Goal: Task Accomplishment & Management: Use online tool/utility

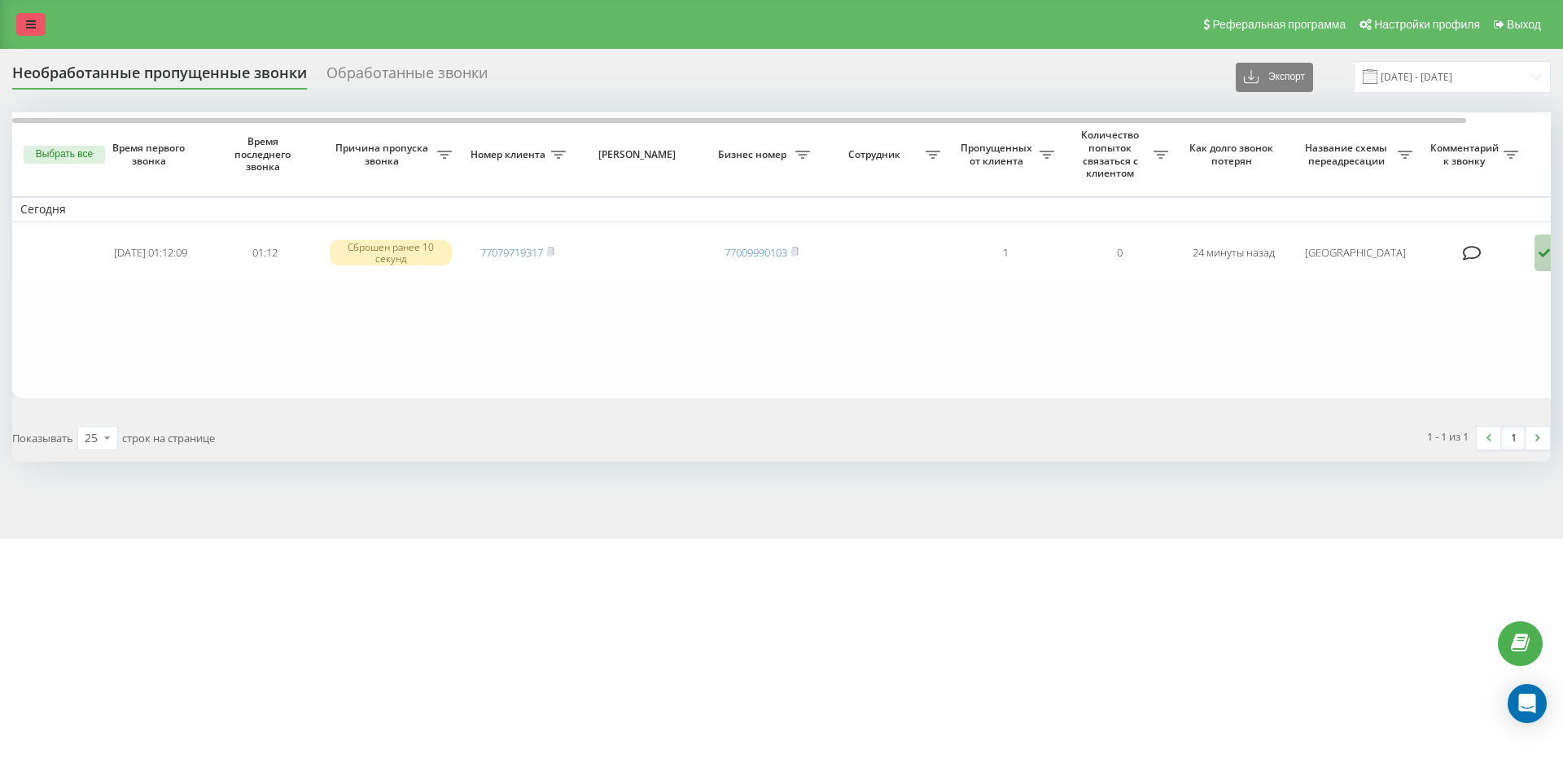
click at [35, 27] on icon at bounding box center [31, 24] width 10 height 11
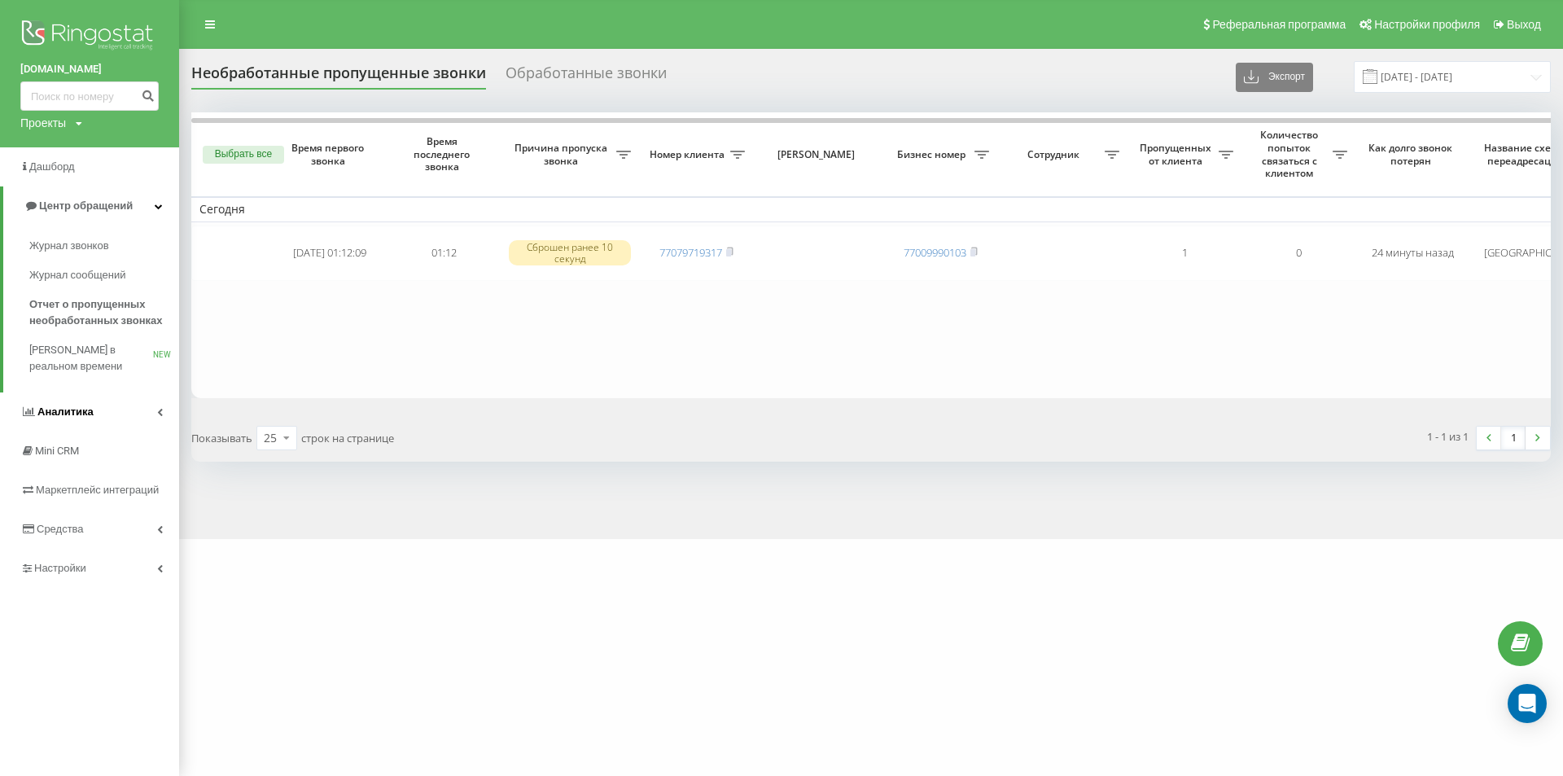
click at [110, 409] on link "Аналитика" at bounding box center [89, 411] width 179 height 39
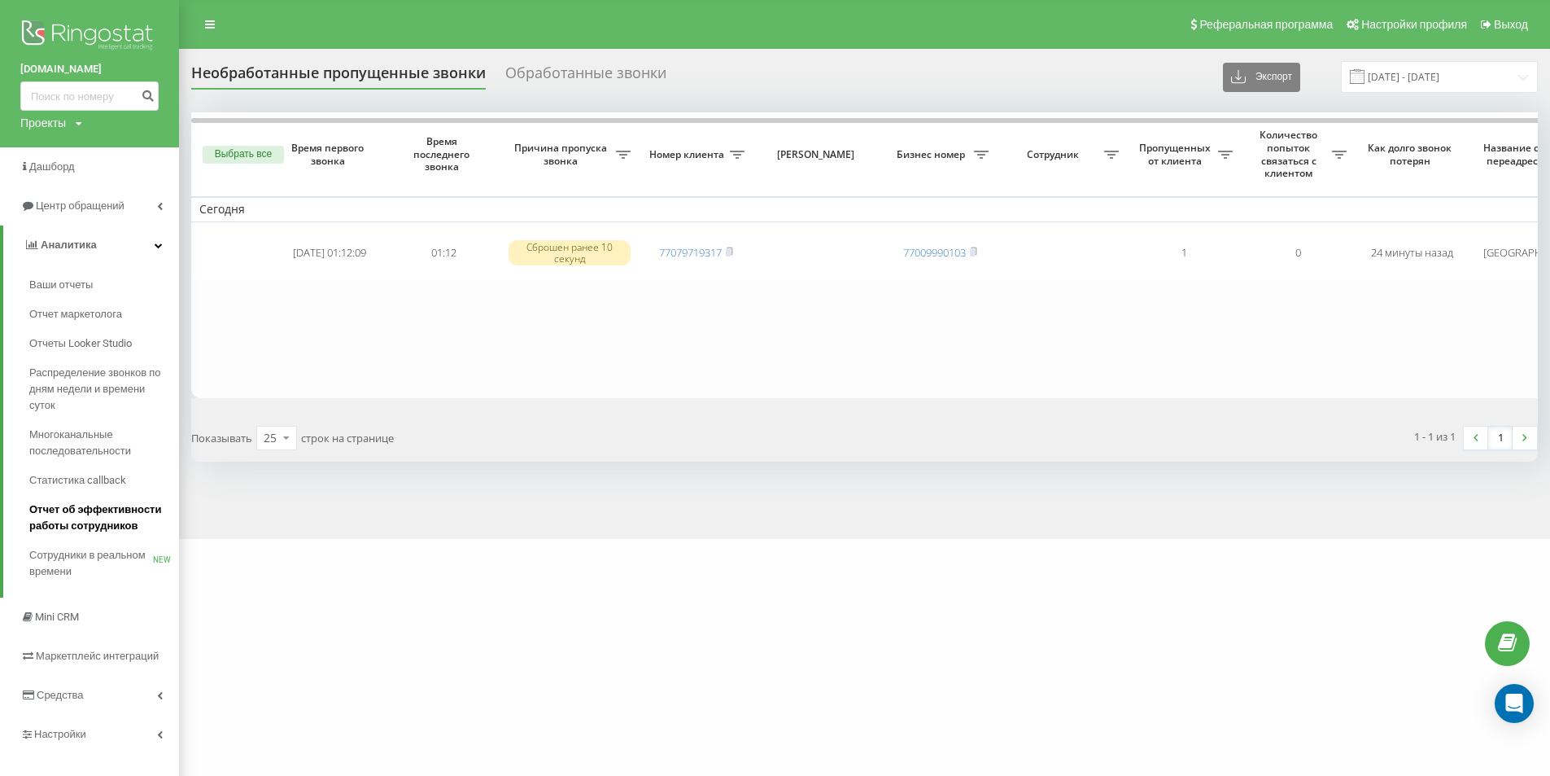
click at [109, 519] on span "Отчет об эффективности работы сотрудников" at bounding box center [100, 517] width 142 height 33
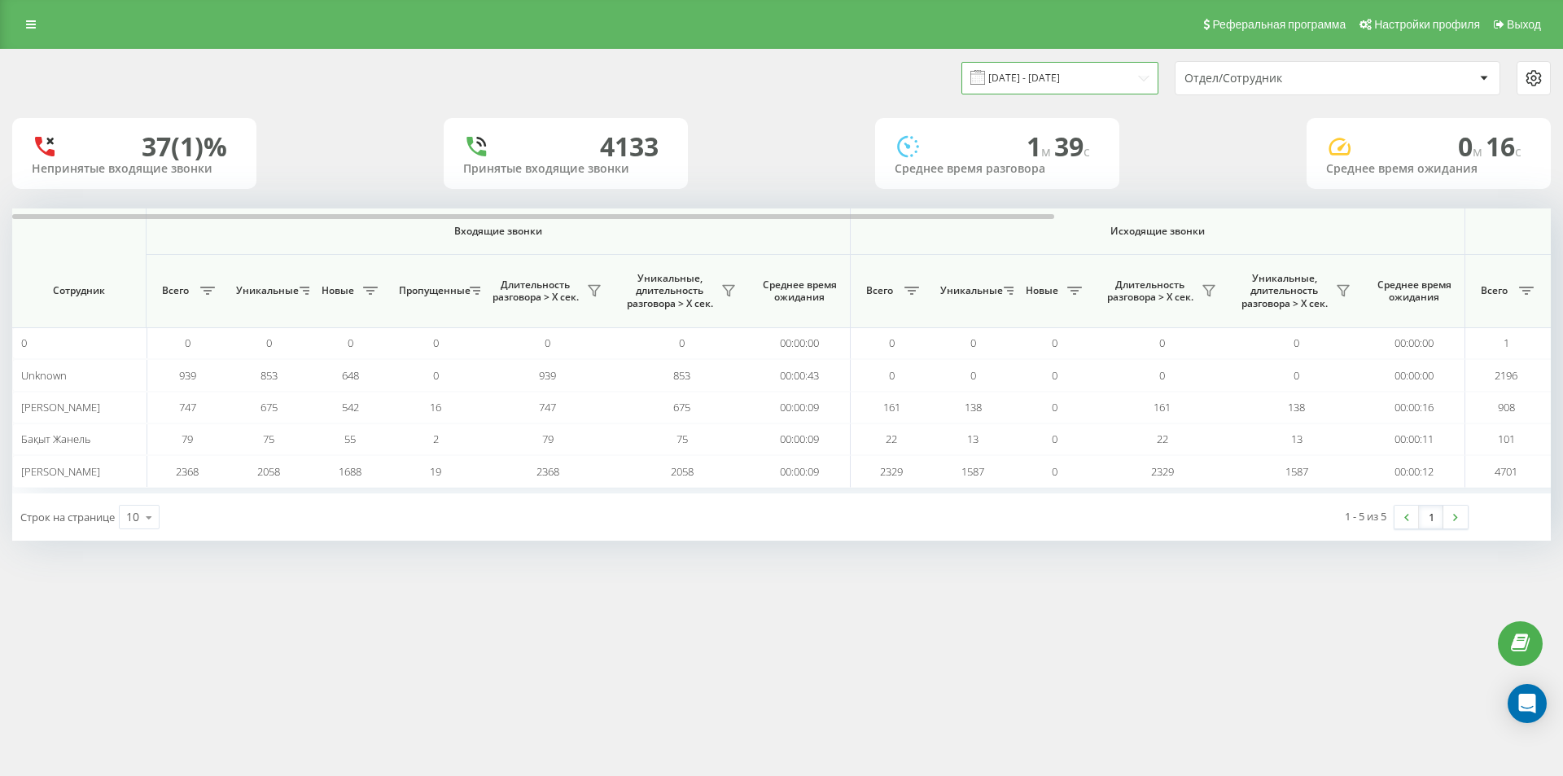
click at [1147, 80] on input "[DATE] - [DATE]" at bounding box center [1059, 78] width 197 height 32
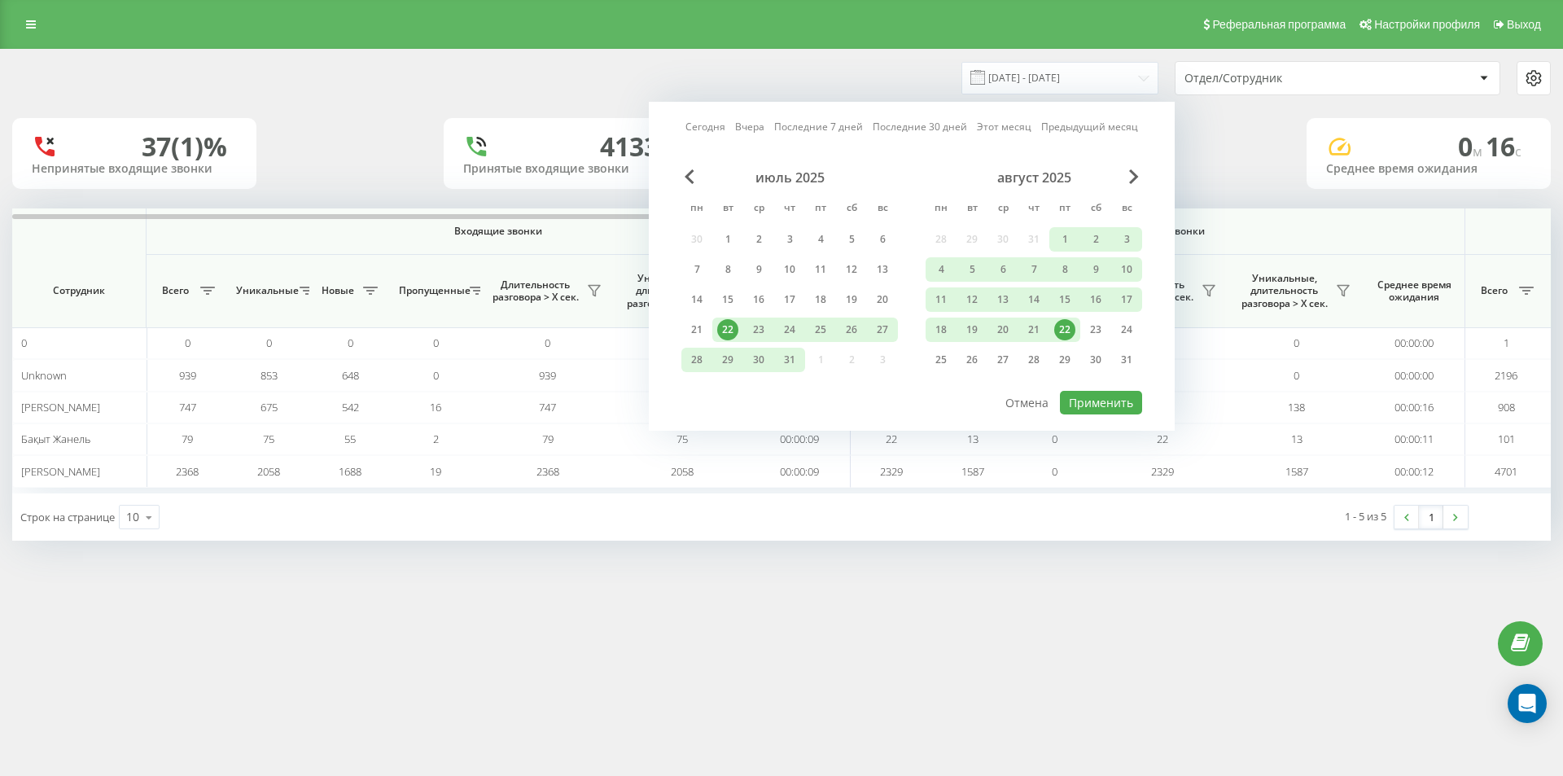
click at [750, 128] on link "Вчера" at bounding box center [749, 126] width 29 height 15
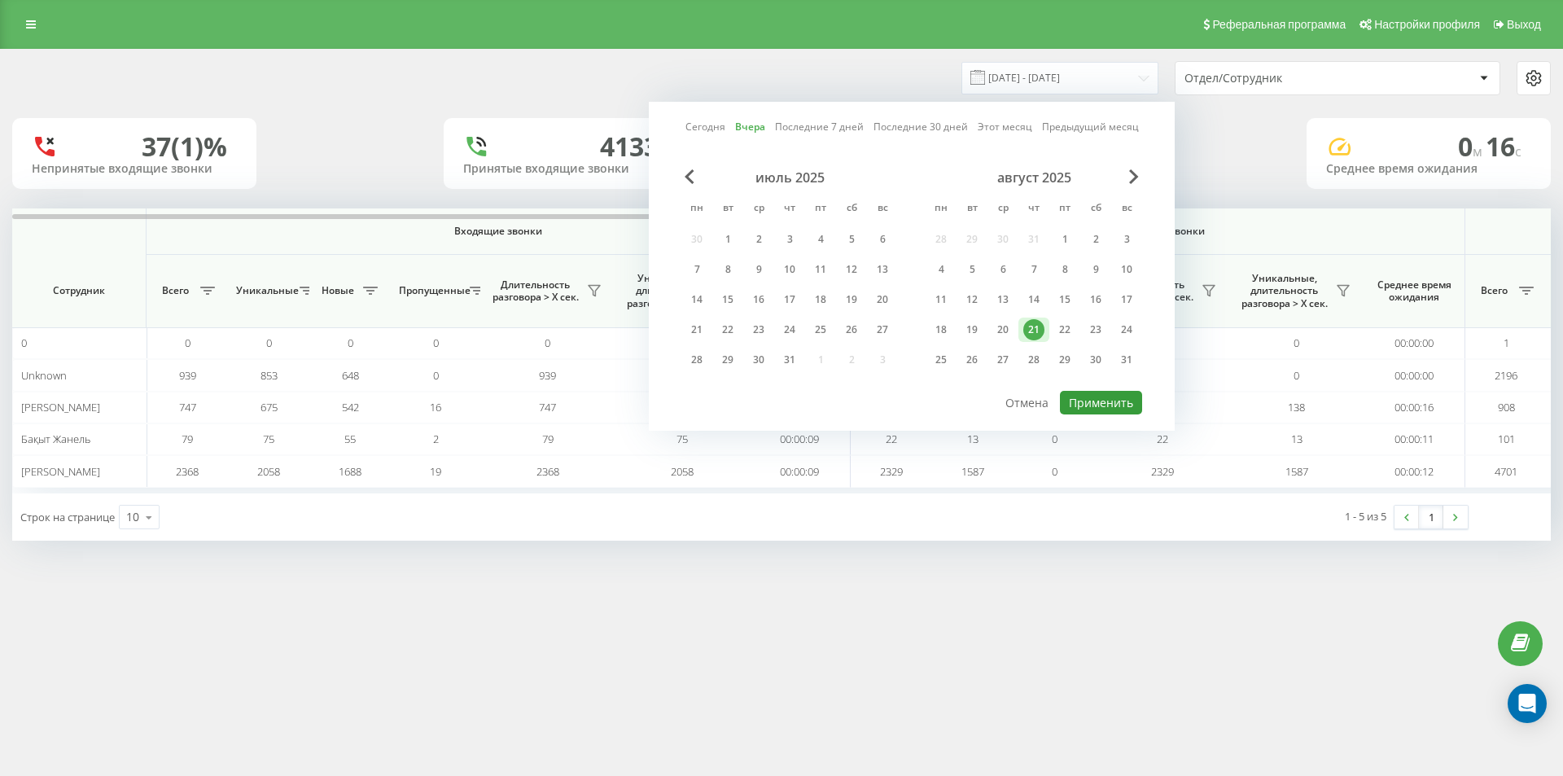
click at [1096, 400] on button "Применить" at bounding box center [1101, 403] width 82 height 24
type input "[DATE] - [DATE]"
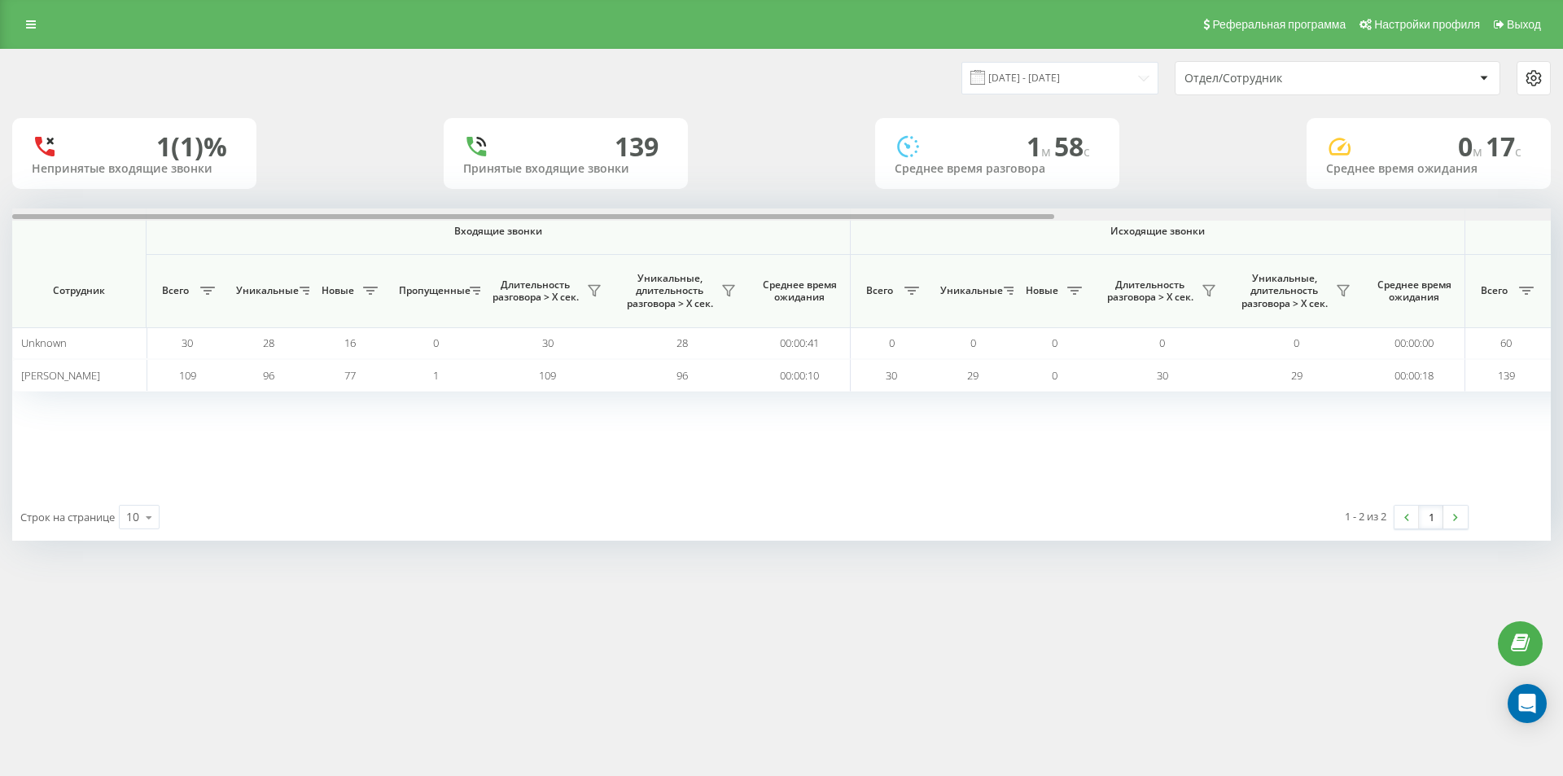
drag, startPoint x: 273, startPoint y: 218, endPoint x: 179, endPoint y: 320, distance: 138.8
click at [179, 320] on div "Входящие звонки Исходящие звонки Все звонки Сотрудник Всего Уникальные Новые Пр…" at bounding box center [781, 350] width 1538 height 285
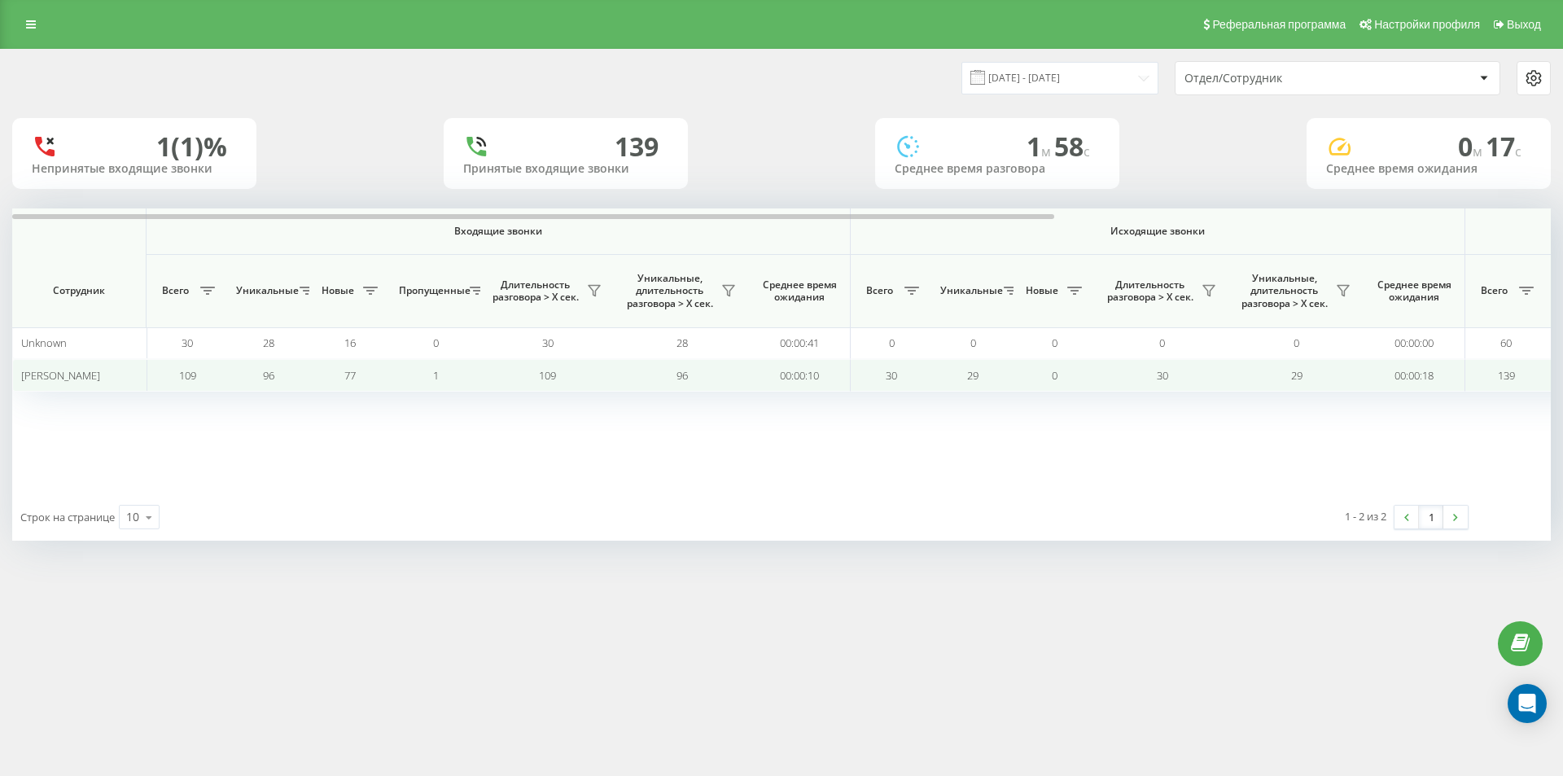
click at [100, 382] on span "[PERSON_NAME]" at bounding box center [60, 375] width 79 height 15
click at [132, 381] on div "[PERSON_NAME]" at bounding box center [79, 376] width 117 height 14
click at [191, 378] on span "109" at bounding box center [187, 375] width 17 height 15
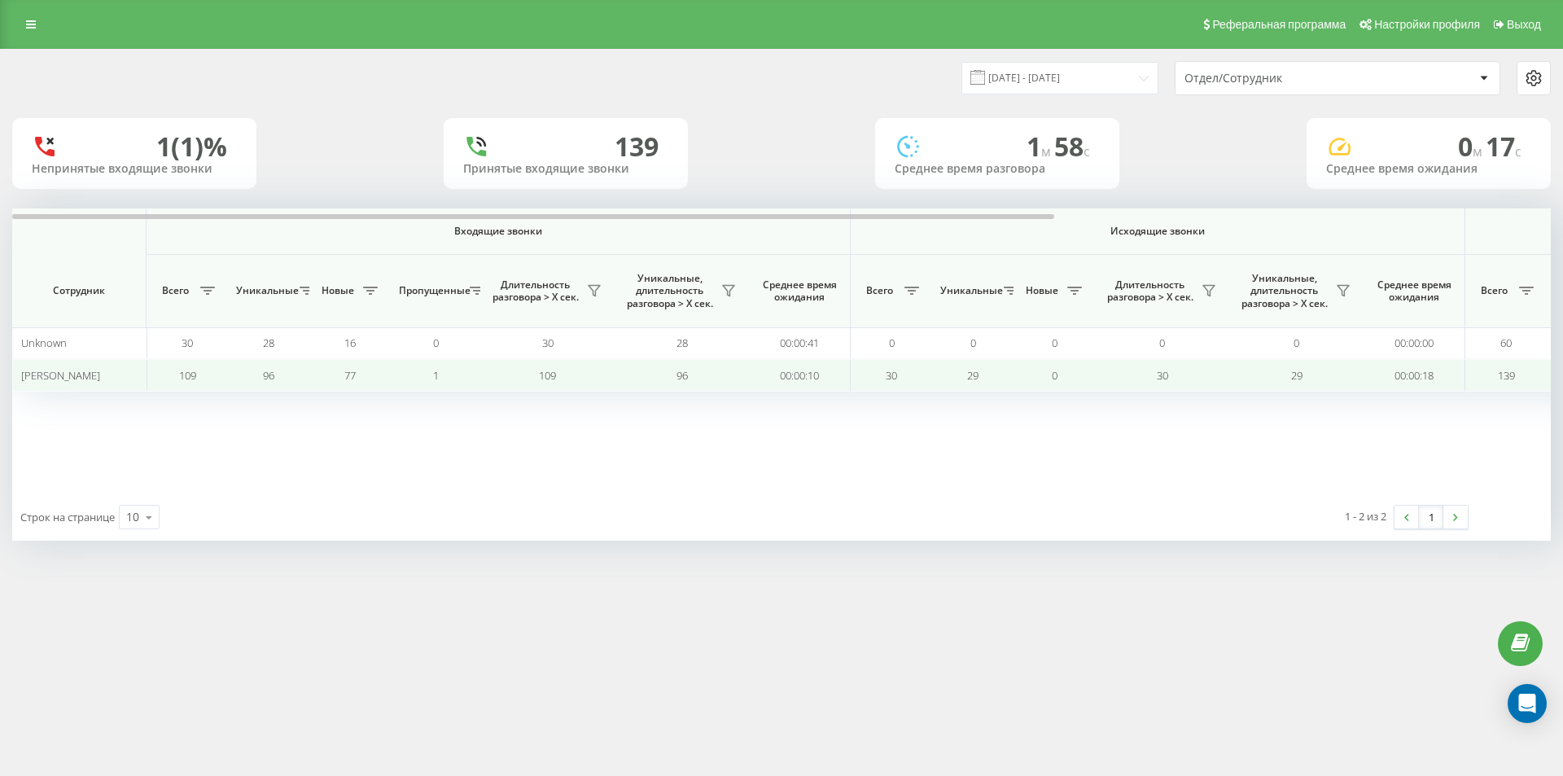
click at [128, 376] on div "[PERSON_NAME]" at bounding box center [79, 376] width 117 height 14
click at [124, 377] on div "[PERSON_NAME]" at bounding box center [79, 376] width 117 height 14
click at [100, 377] on span "[PERSON_NAME]" at bounding box center [60, 375] width 79 height 15
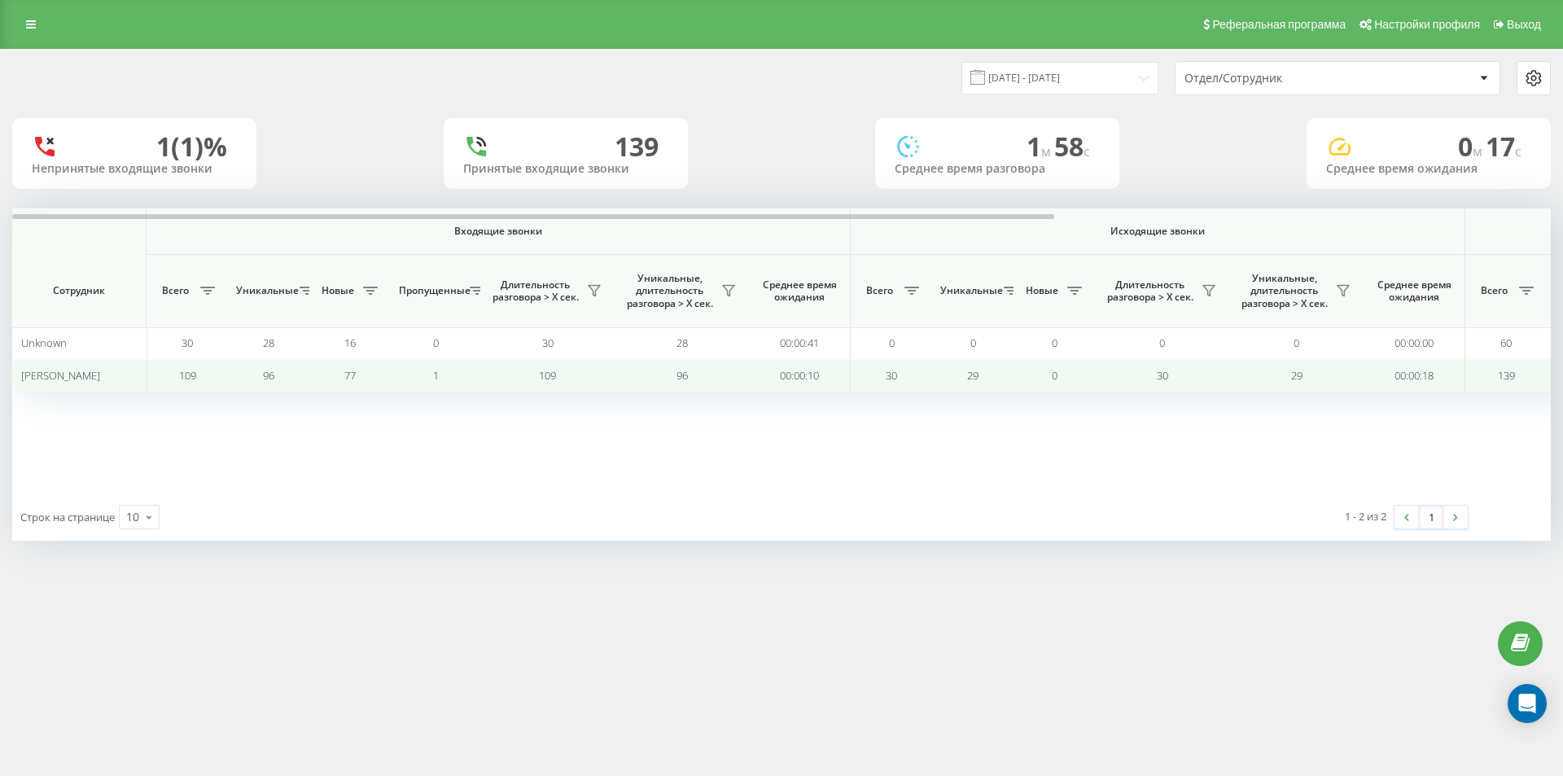
click at [1504, 375] on span "139" at bounding box center [1505, 375] width 17 height 15
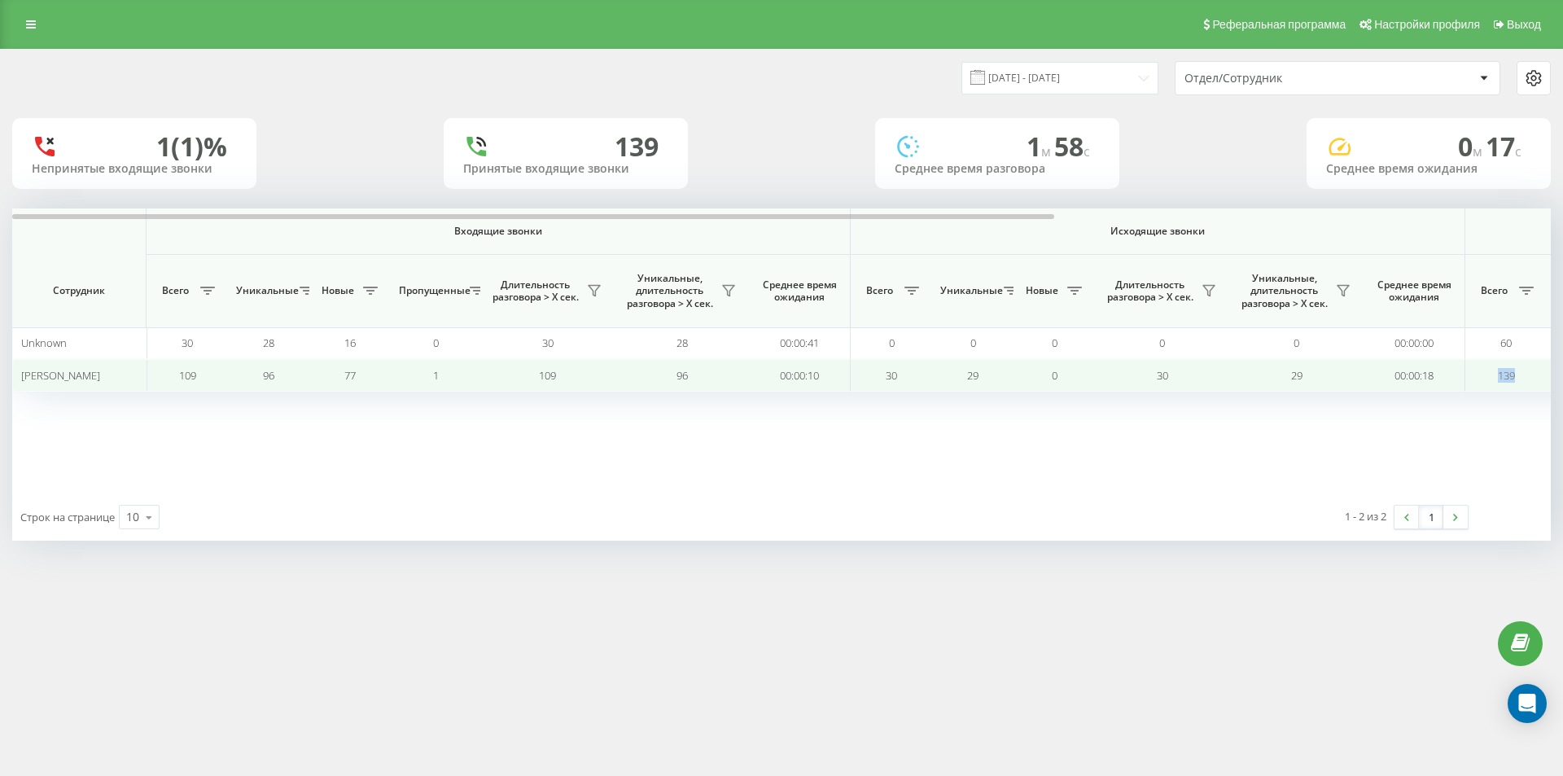
click at [1504, 375] on span "139" at bounding box center [1505, 375] width 17 height 15
click at [1502, 376] on span "139" at bounding box center [1505, 375] width 17 height 15
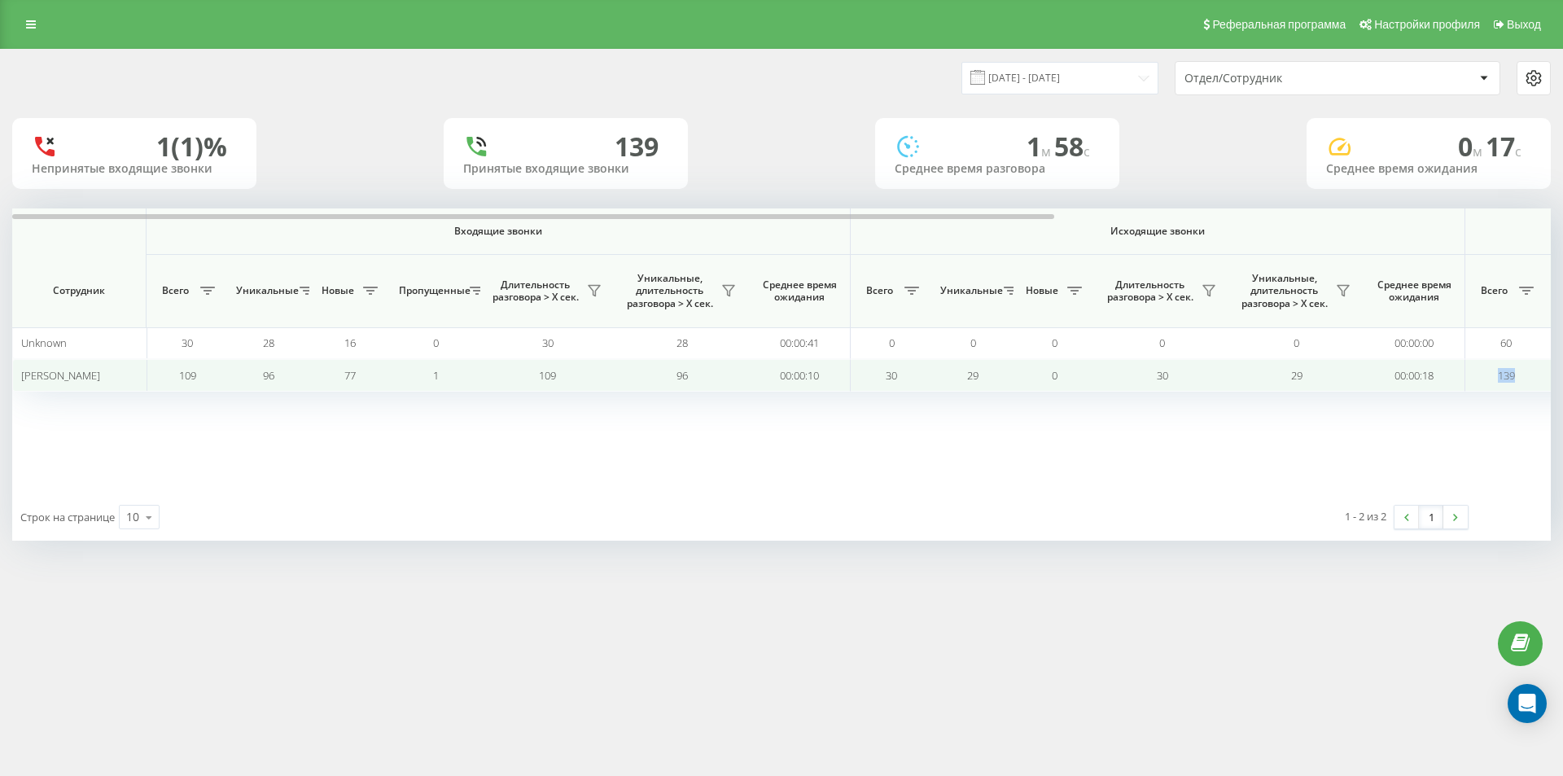
click at [1502, 376] on span "139" at bounding box center [1505, 375] width 17 height 15
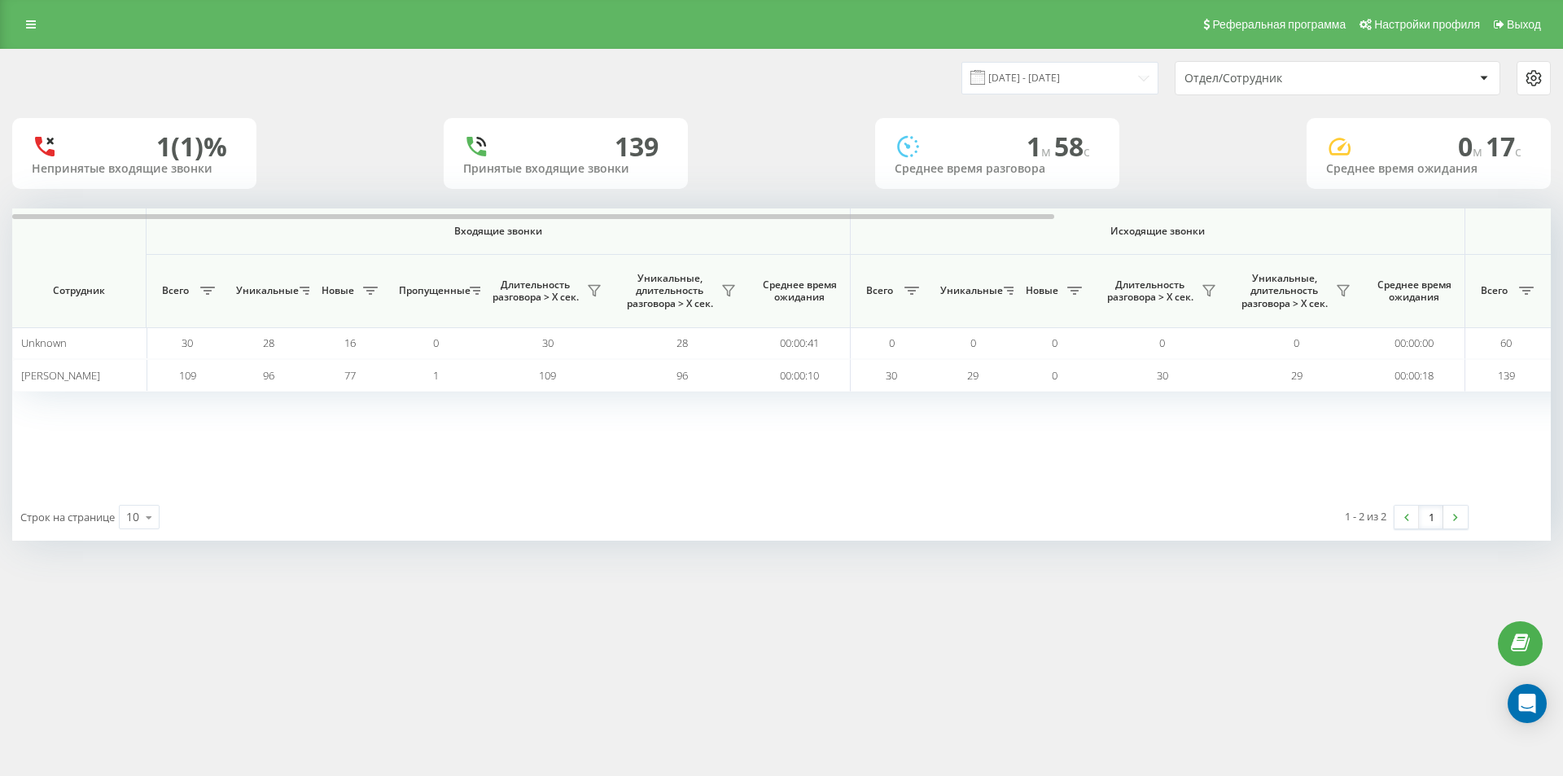
drag, startPoint x: 662, startPoint y: 247, endPoint x: 550, endPoint y: 245, distance: 112.3
click at [644, 247] on th "Входящие звонки" at bounding box center [498, 231] width 704 height 46
click at [547, 244] on th "Входящие звонки" at bounding box center [498, 231] width 704 height 46
click at [531, 235] on span "Входящие звонки" at bounding box center [498, 231] width 618 height 13
